Goal: Navigation & Orientation: Find specific page/section

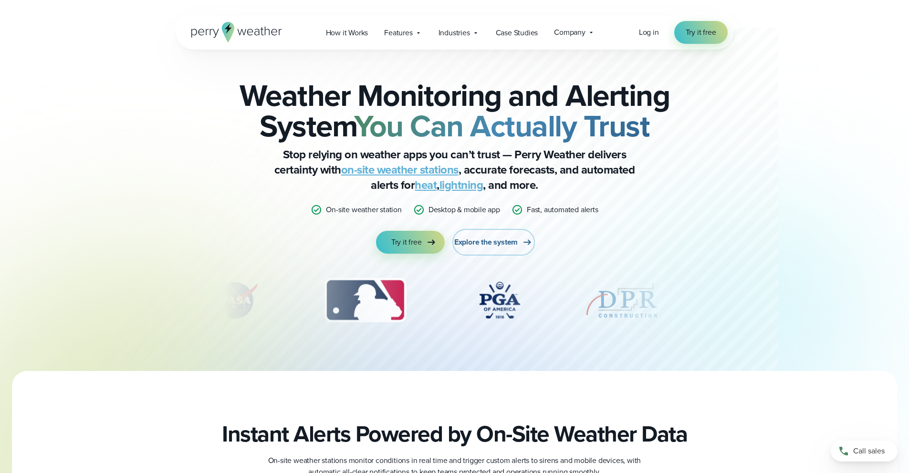
click at [485, 242] on span "Explore the system" at bounding box center [485, 242] width 63 height 11
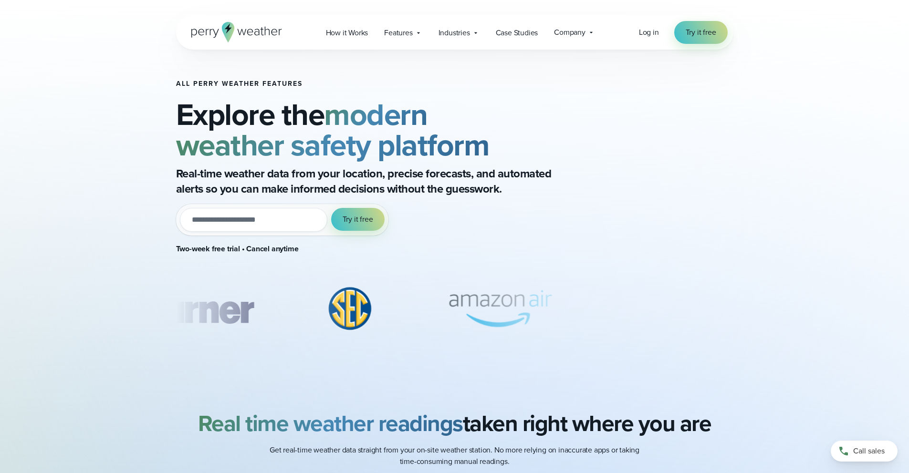
click at [235, 36] on icon at bounding box center [236, 32] width 91 height 21
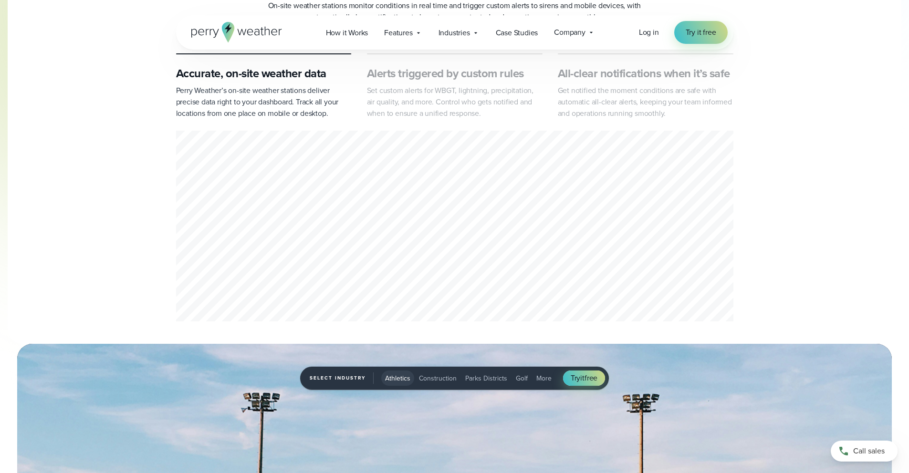
scroll to position [467, 0]
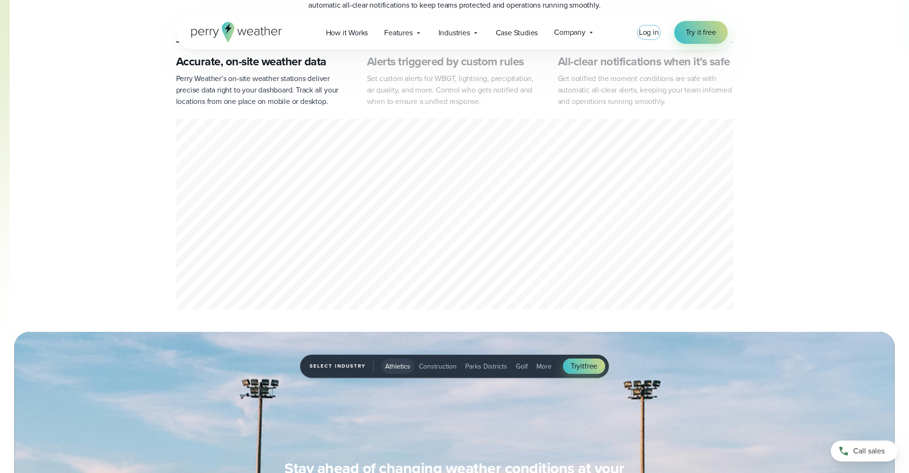
click at [645, 29] on span "Log in" at bounding box center [649, 32] width 20 height 11
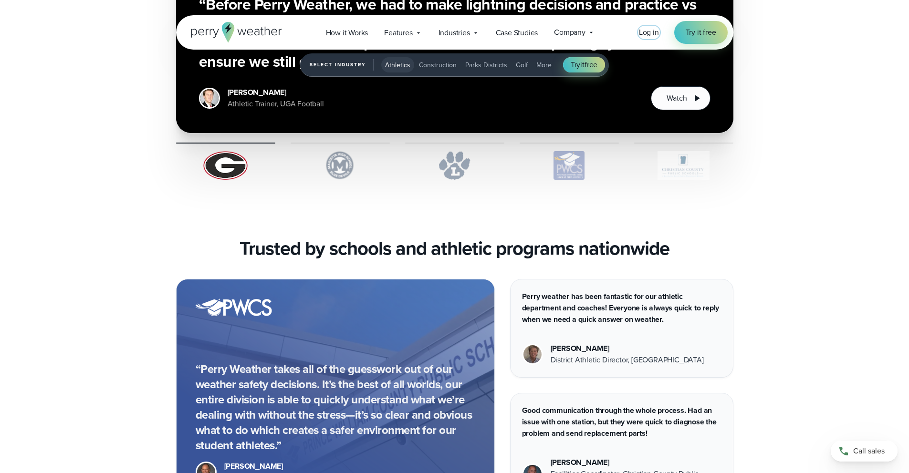
scroll to position [2572, 0]
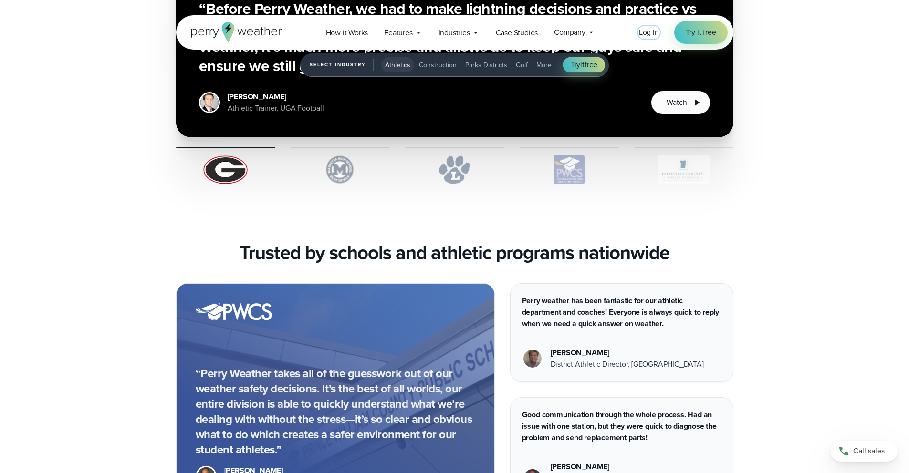
click at [651, 33] on span "Log in" at bounding box center [649, 32] width 20 height 11
